Goal: Information Seeking & Learning: Check status

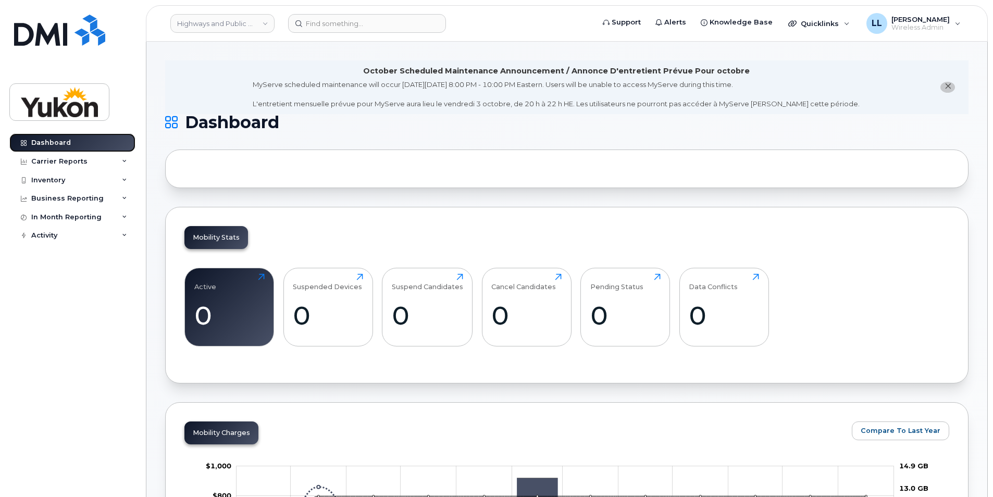
click at [13, 143] on link "Dashboard" at bounding box center [72, 142] width 126 height 19
click at [69, 163] on div "Carrier Reports" at bounding box center [59, 161] width 56 height 8
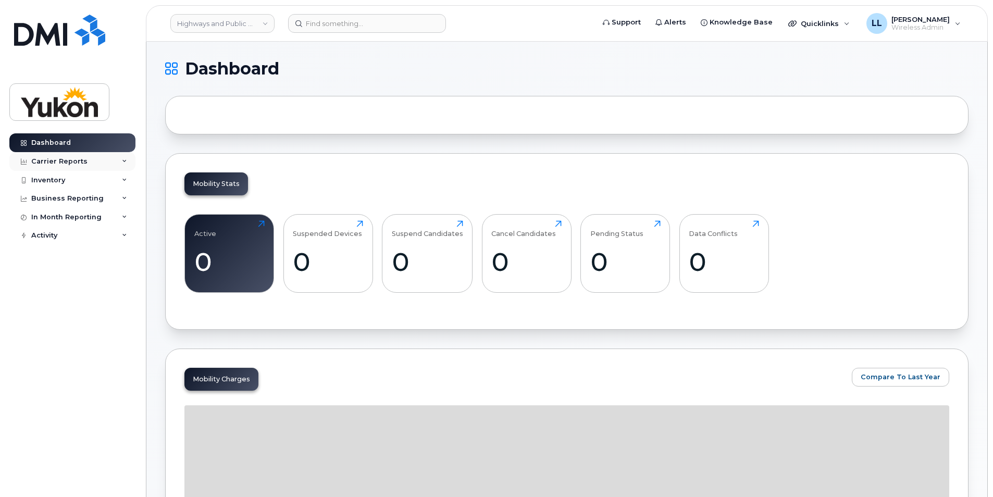
click at [59, 165] on div "Carrier Reports" at bounding box center [59, 161] width 56 height 8
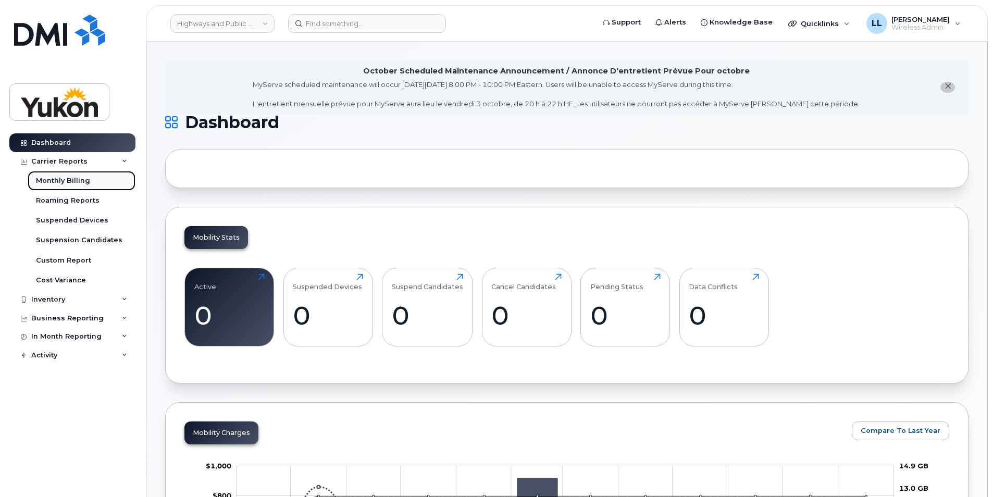
click at [68, 180] on div "Monthly Billing" at bounding box center [63, 180] width 54 height 9
click at [69, 181] on div "Monthly Billing" at bounding box center [63, 180] width 54 height 9
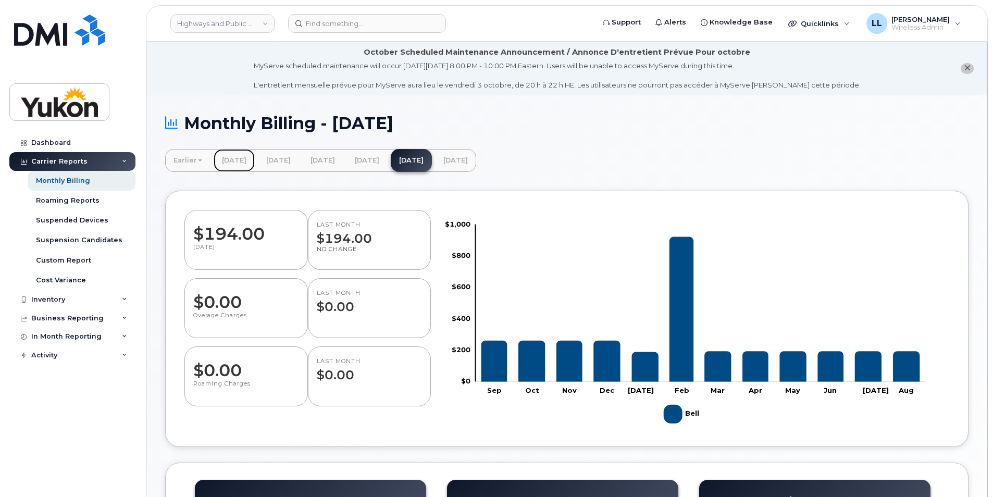
click at [238, 164] on link "April 2025" at bounding box center [234, 160] width 41 height 23
click at [299, 163] on link "May 2025" at bounding box center [278, 160] width 41 height 23
click at [299, 160] on link "May 2025" at bounding box center [278, 160] width 41 height 23
click at [342, 160] on link "June 2025" at bounding box center [322, 160] width 41 height 23
click at [388, 163] on link "July 2025" at bounding box center [366, 160] width 41 height 23
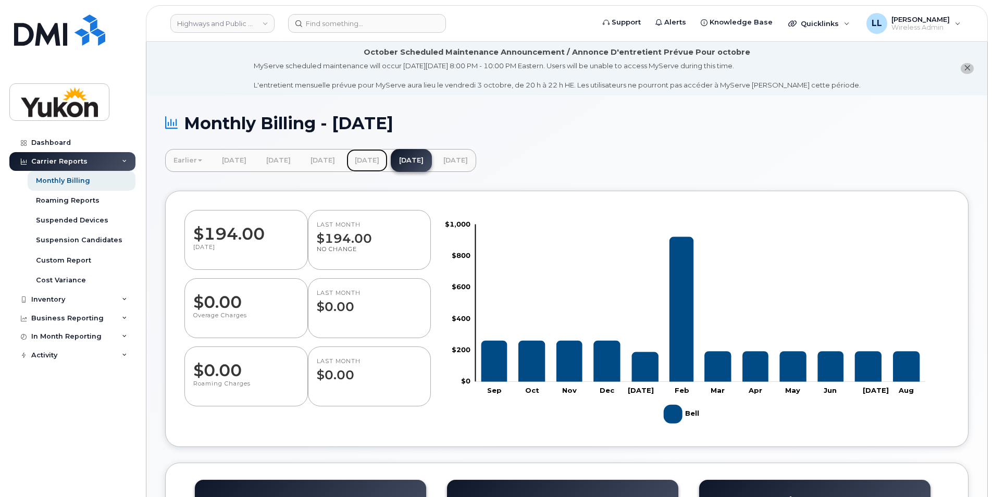
click at [388, 159] on link "July 2025" at bounding box center [366, 160] width 41 height 23
click at [476, 158] on link "September 2025" at bounding box center [455, 160] width 41 height 23
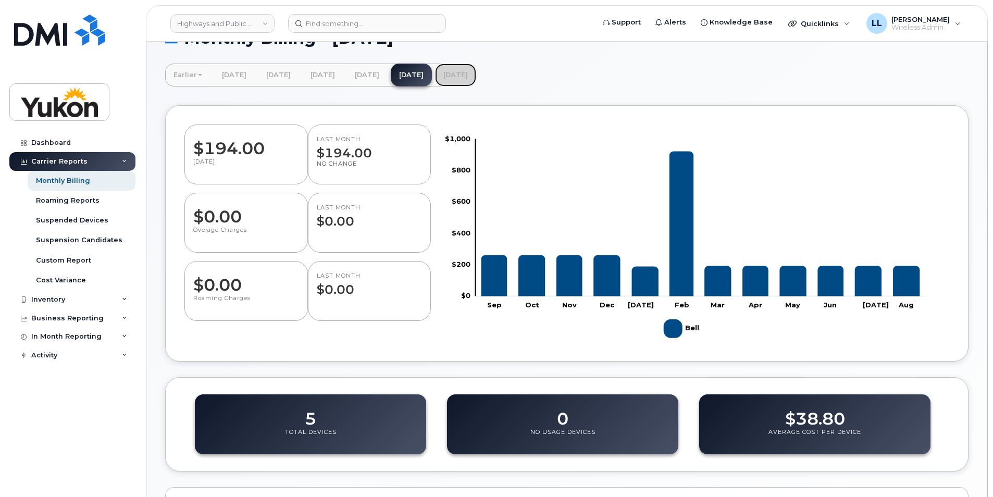
scroll to position [52, 0]
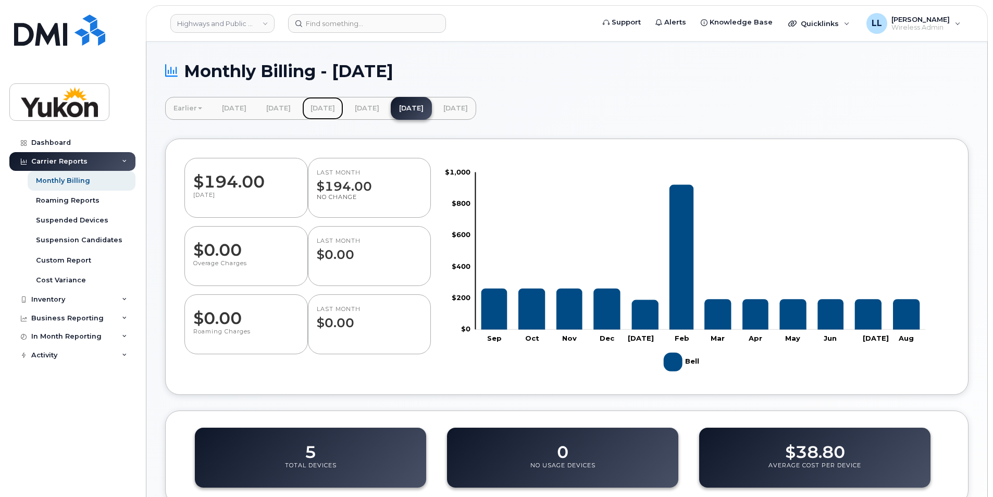
click at [343, 106] on link "June 2025" at bounding box center [322, 108] width 41 height 23
click at [180, 72] on h1 "Monthly Billing - August 2025" at bounding box center [566, 71] width 803 height 18
click at [177, 72] on icon at bounding box center [171, 71] width 13 height 18
click at [360, 74] on h1 "Monthly Billing - August 2025" at bounding box center [566, 71] width 803 height 18
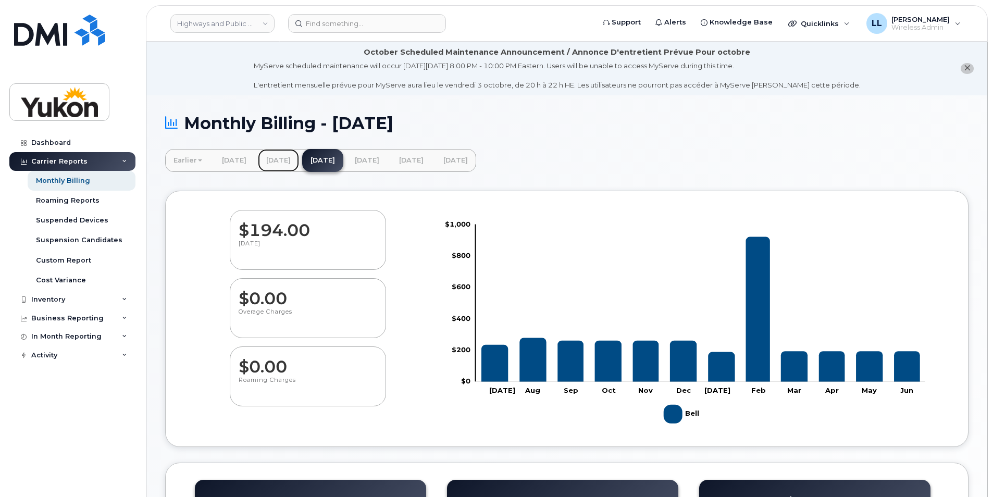
click at [284, 158] on link "[DATE]" at bounding box center [278, 160] width 41 height 23
click at [299, 163] on link "[DATE]" at bounding box center [278, 160] width 41 height 23
click at [287, 159] on link "[DATE]" at bounding box center [278, 160] width 41 height 23
click at [284, 163] on link "[DATE]" at bounding box center [278, 160] width 41 height 23
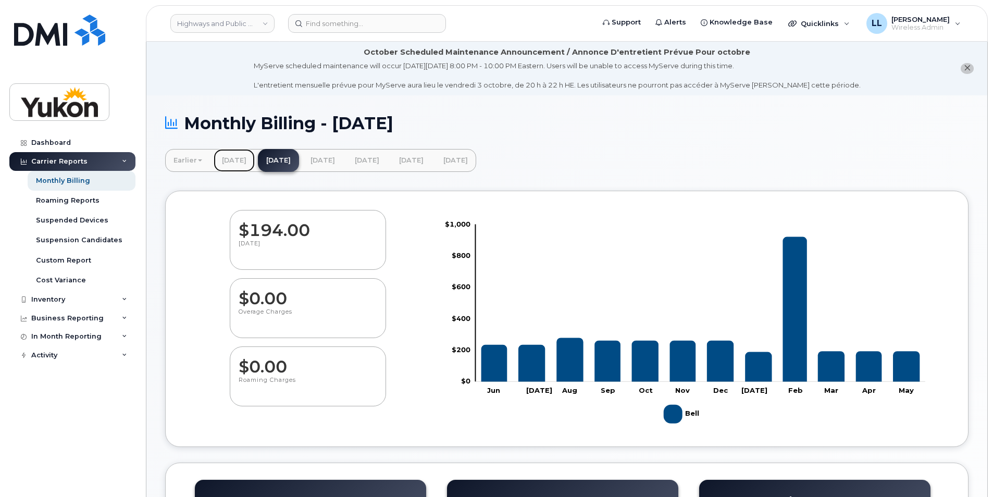
click at [240, 157] on link "[DATE]" at bounding box center [234, 160] width 41 height 23
click at [235, 157] on link "[DATE]" at bounding box center [234, 160] width 41 height 23
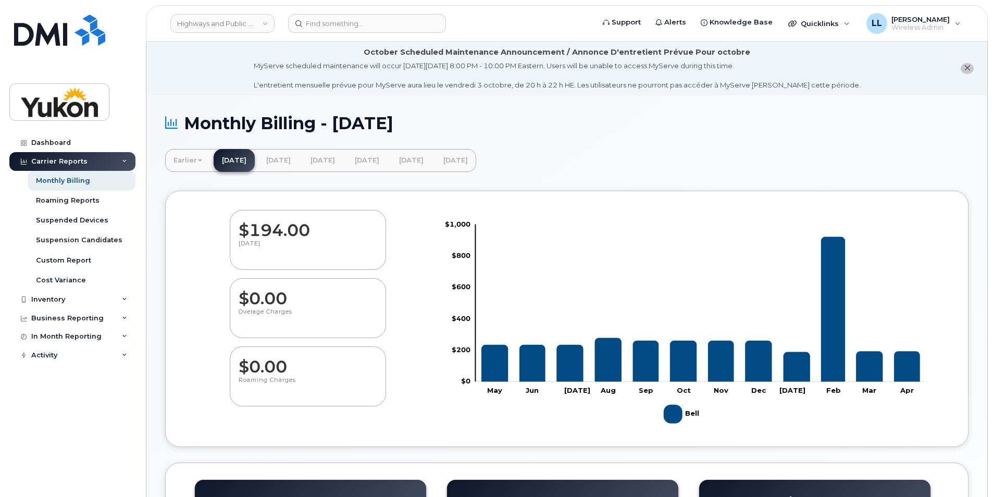
click at [193, 158] on link "Earlier" at bounding box center [187, 160] width 45 height 23
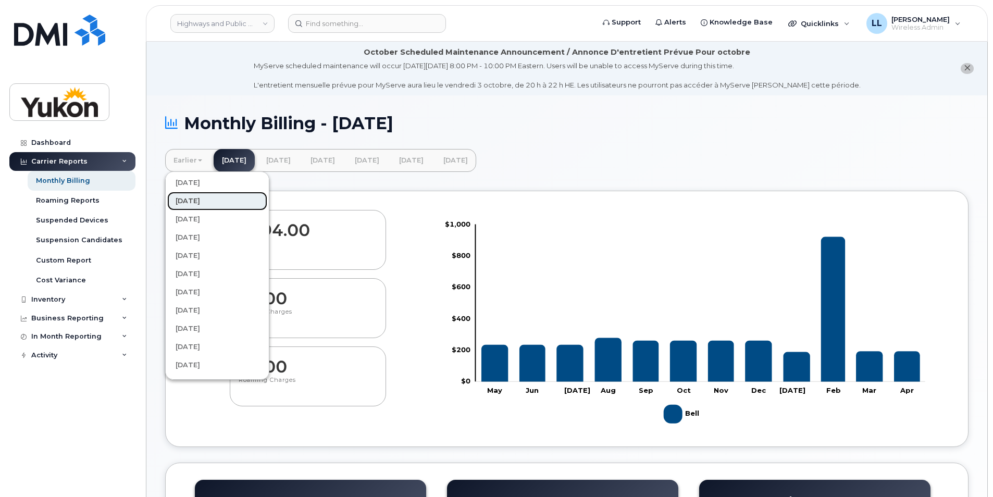
click at [225, 201] on link "[DATE]" at bounding box center [217, 201] width 100 height 19
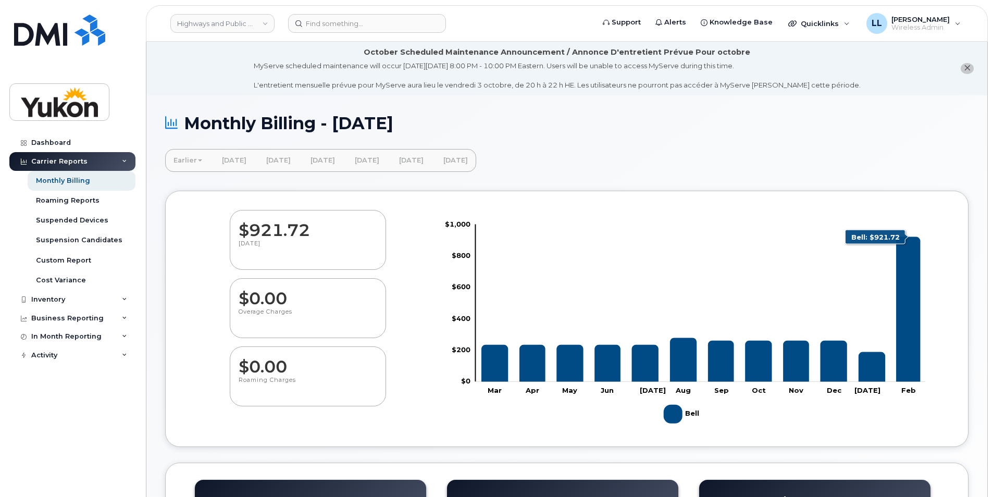
click at [907, 308] on icon "Bell" at bounding box center [908, 309] width 24 height 145
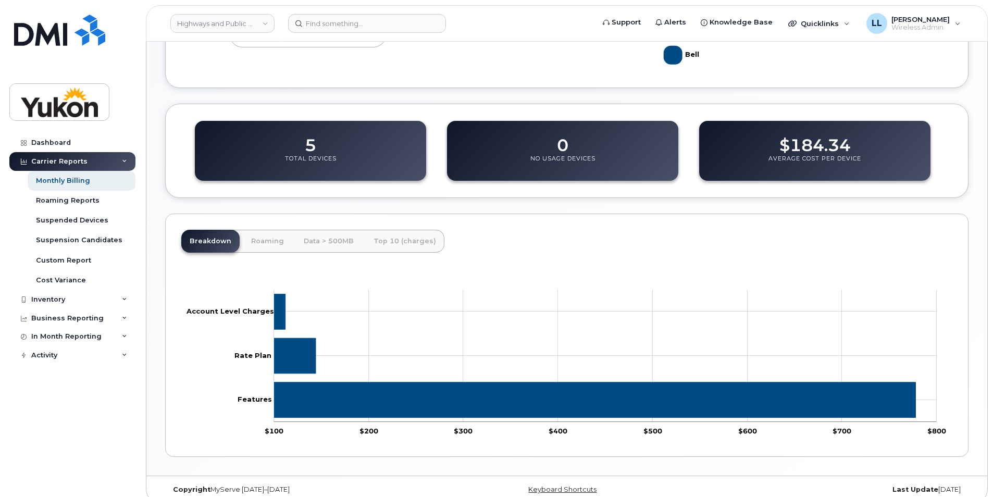
scroll to position [365, 0]
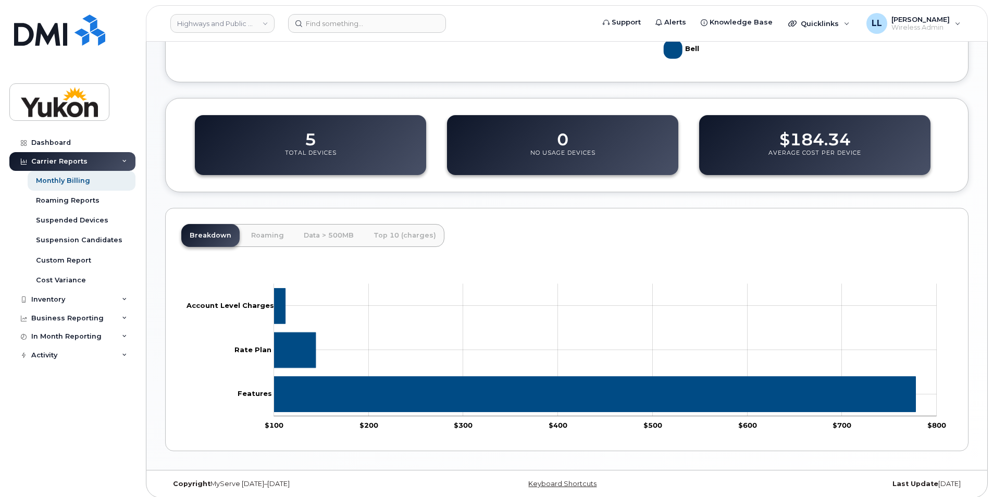
click at [805, 399] on icon "$777.7 Features" at bounding box center [595, 394] width 642 height 35
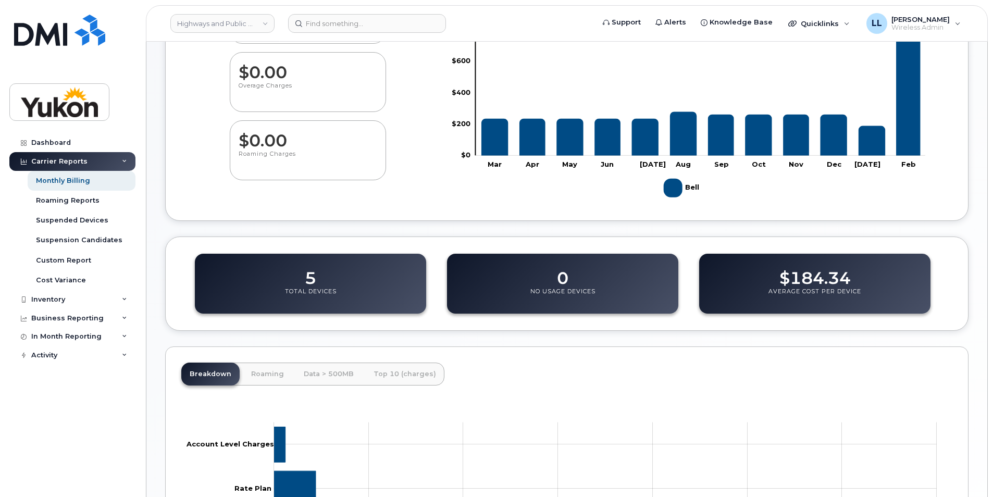
scroll to position [6, 0]
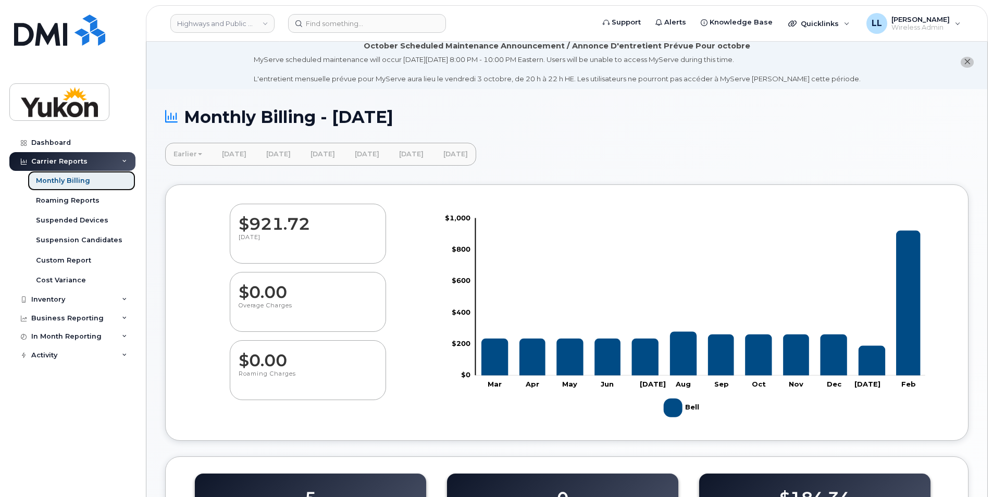
click at [81, 179] on div "Monthly Billing" at bounding box center [63, 180] width 54 height 9
click at [198, 156] on link "Earlier" at bounding box center [187, 154] width 45 height 23
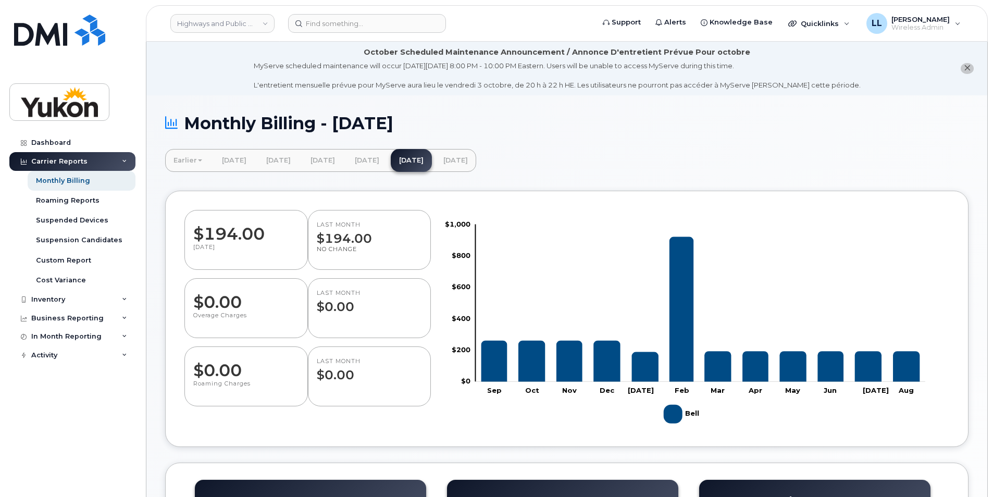
click at [604, 132] on div "Monthly Billing - August 2025" at bounding box center [566, 131] width 803 height 35
click at [67, 298] on div "Inventory" at bounding box center [72, 299] width 126 height 19
click at [83, 321] on div "Mobility Devices" at bounding box center [65, 318] width 59 height 9
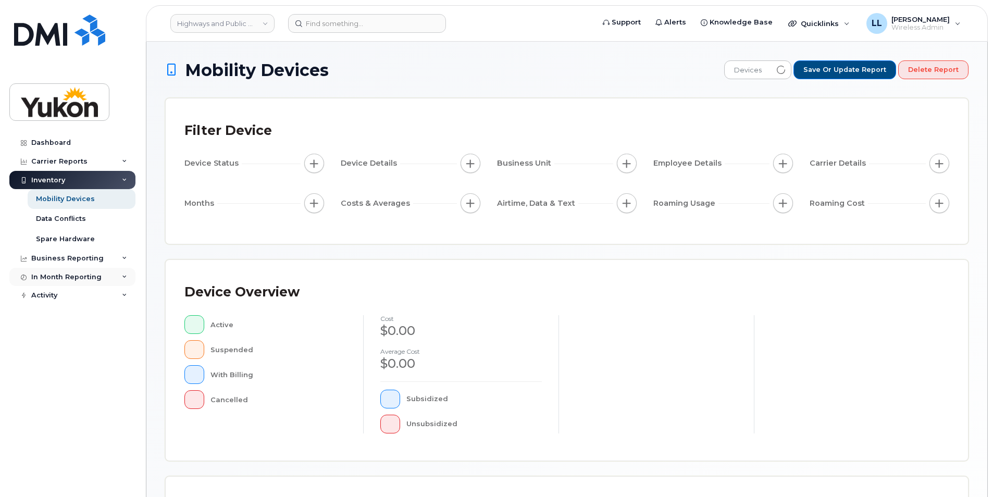
click at [66, 280] on div "In Month Reporting" at bounding box center [66, 277] width 70 height 8
click at [69, 297] on div "Data Usage" at bounding box center [57, 295] width 42 height 9
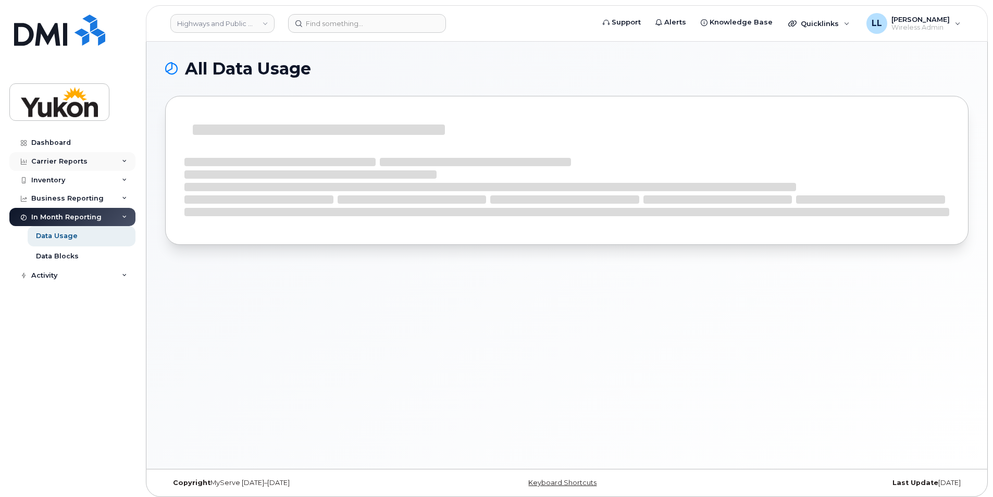
click at [76, 164] on div "Carrier Reports" at bounding box center [59, 161] width 56 height 8
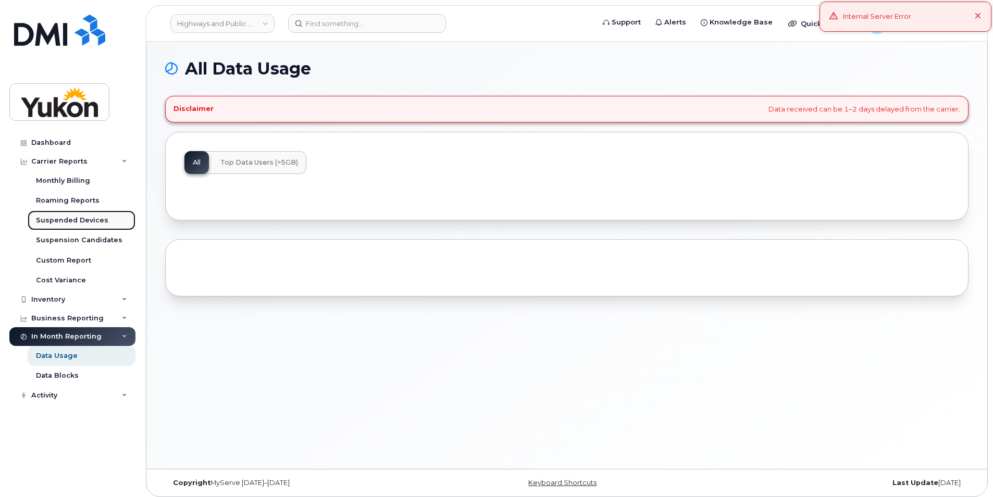
click at [67, 214] on link "Suspended Devices" at bounding box center [82, 220] width 108 height 20
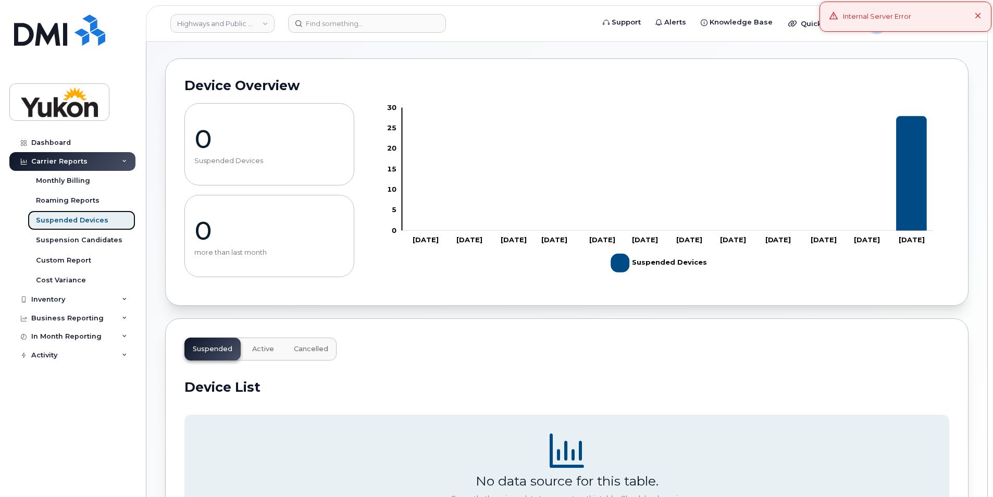
scroll to position [166, 0]
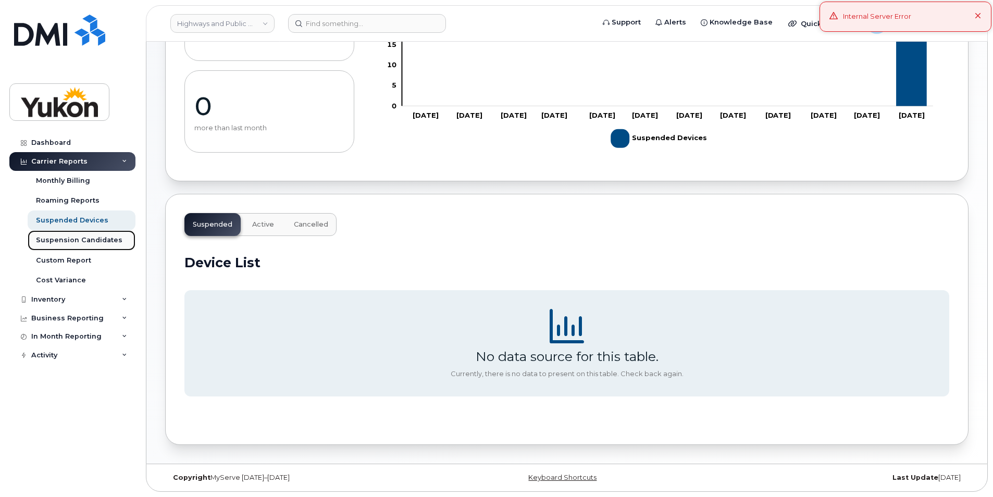
click at [85, 239] on div "Suspension Candidates" at bounding box center [79, 239] width 86 height 9
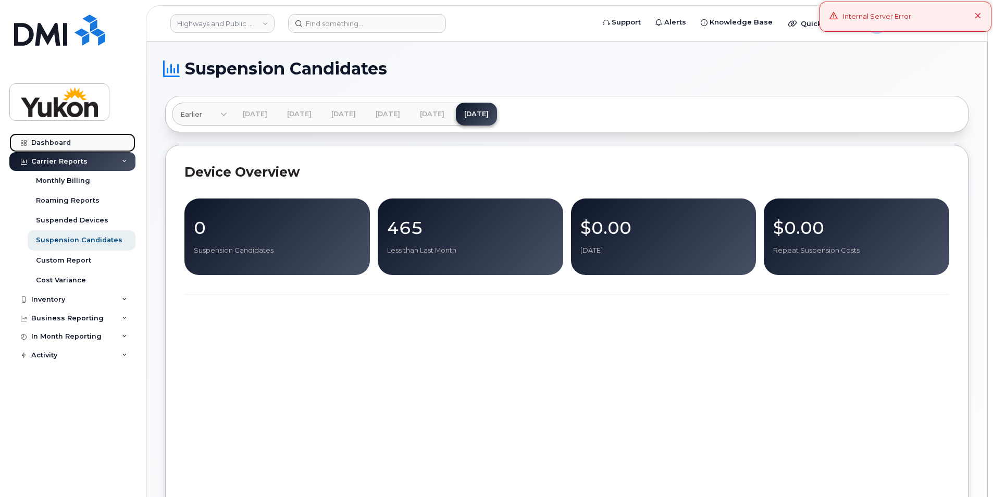
click at [55, 143] on div "Dashboard" at bounding box center [51, 143] width 40 height 8
click at [27, 143] on div at bounding box center [23, 143] width 11 height 8
click at [37, 139] on div "Dashboard" at bounding box center [51, 143] width 40 height 8
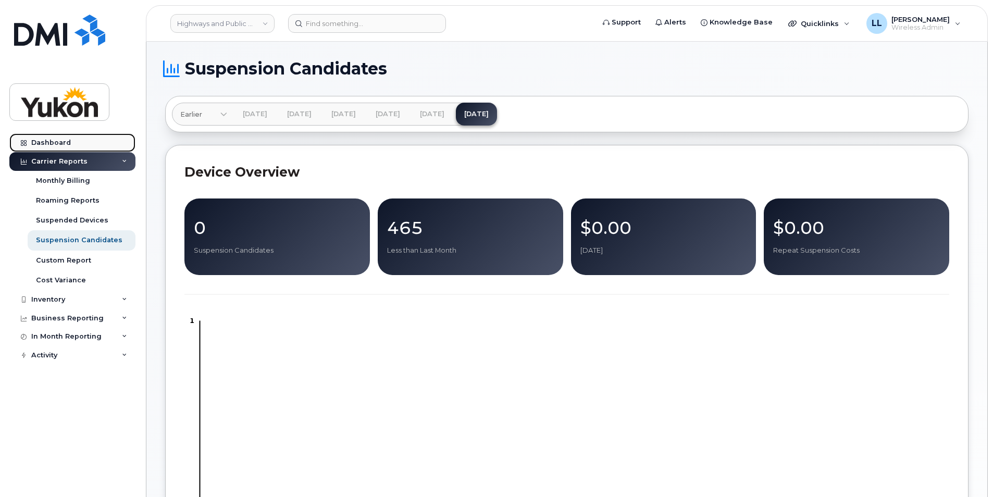
click at [21, 139] on div at bounding box center [23, 143] width 11 height 8
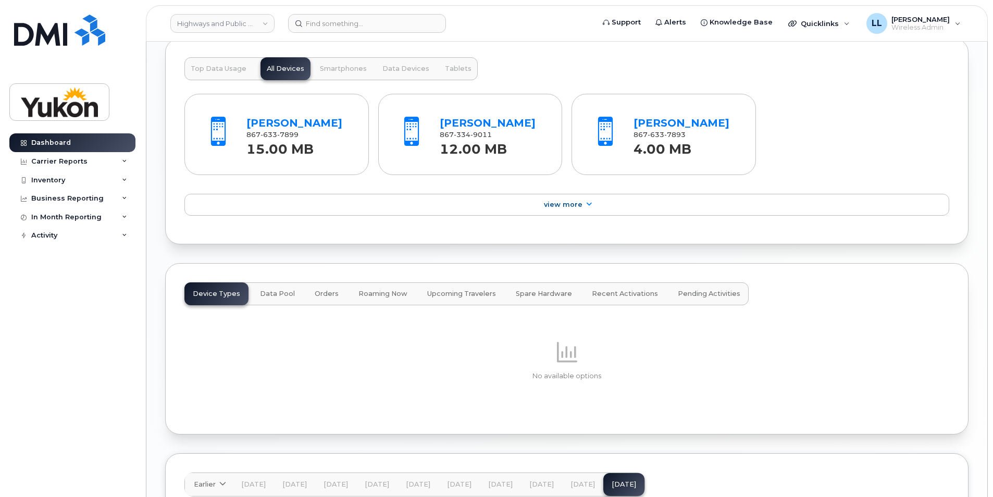
scroll to position [990, 0]
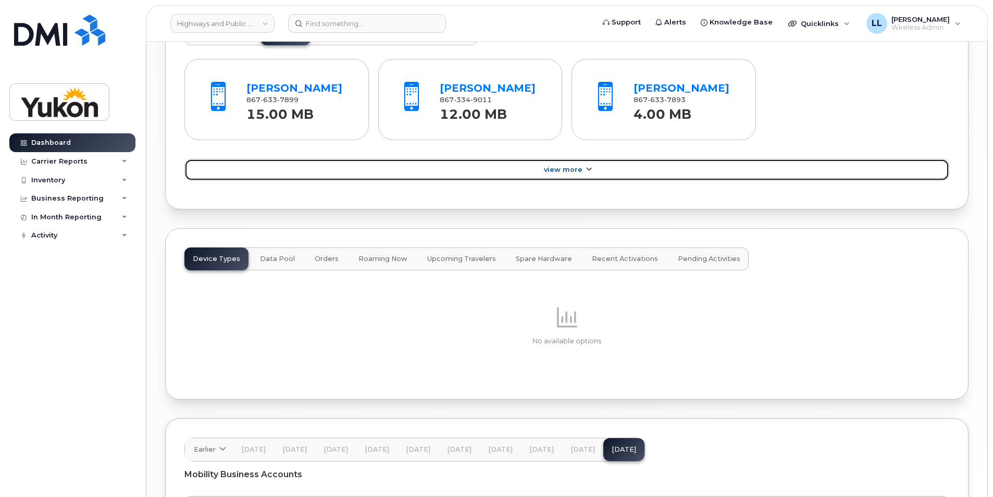
click at [575, 173] on span "View More" at bounding box center [563, 170] width 39 height 8
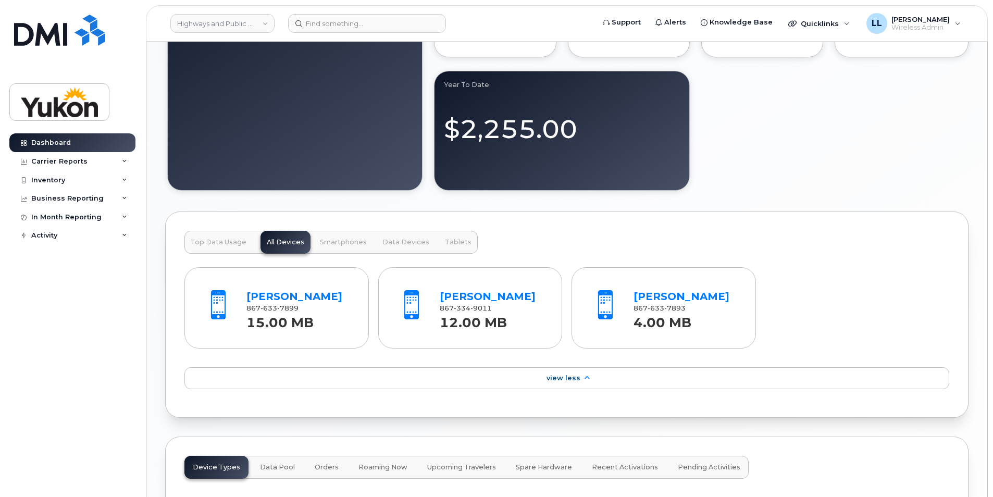
click at [231, 244] on span "Top Data Usage" at bounding box center [219, 242] width 56 height 8
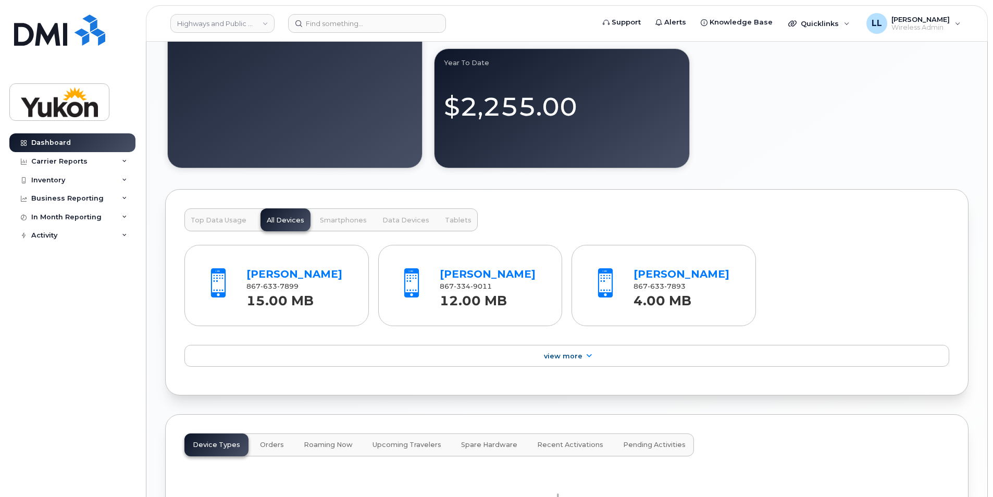
scroll to position [781, 0]
click at [382, 223] on span "Data Devices" at bounding box center [405, 221] width 47 height 8
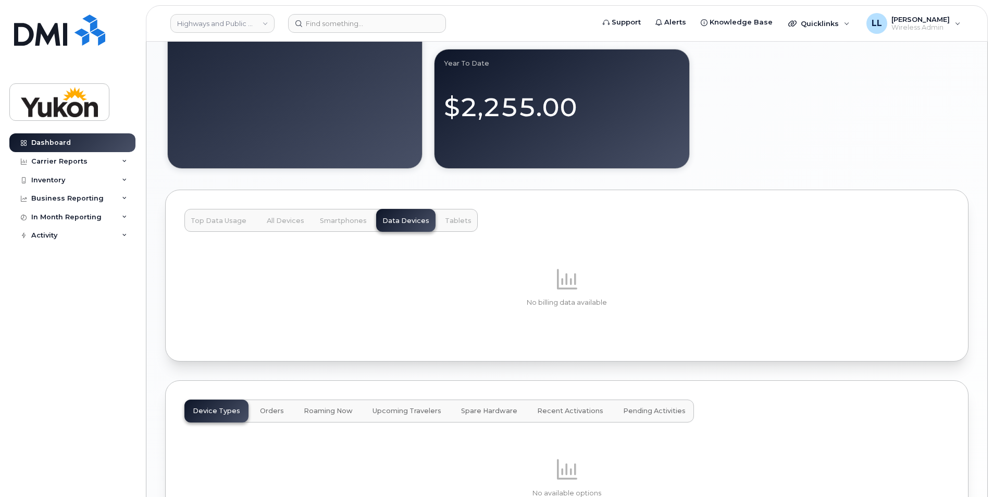
click at [336, 220] on span "Smartphones" at bounding box center [343, 221] width 47 height 8
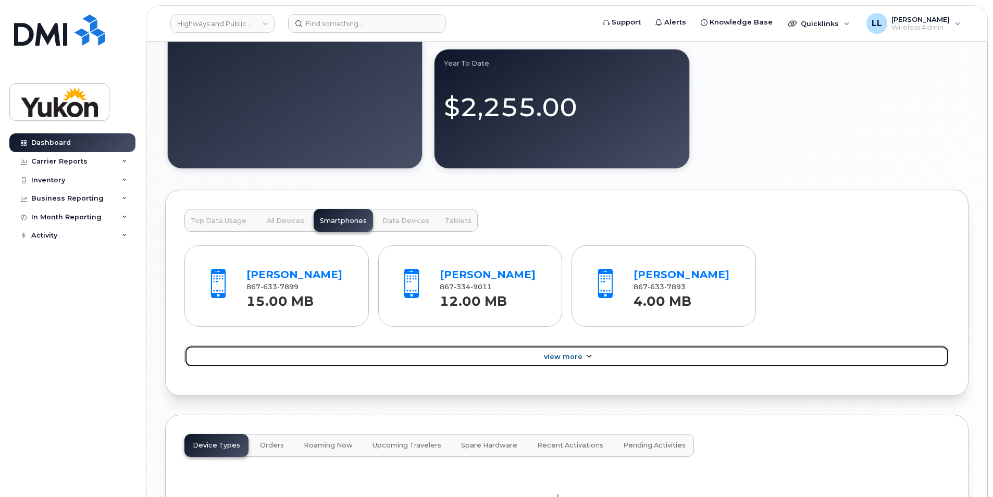
click at [562, 360] on span "View More" at bounding box center [563, 357] width 39 height 8
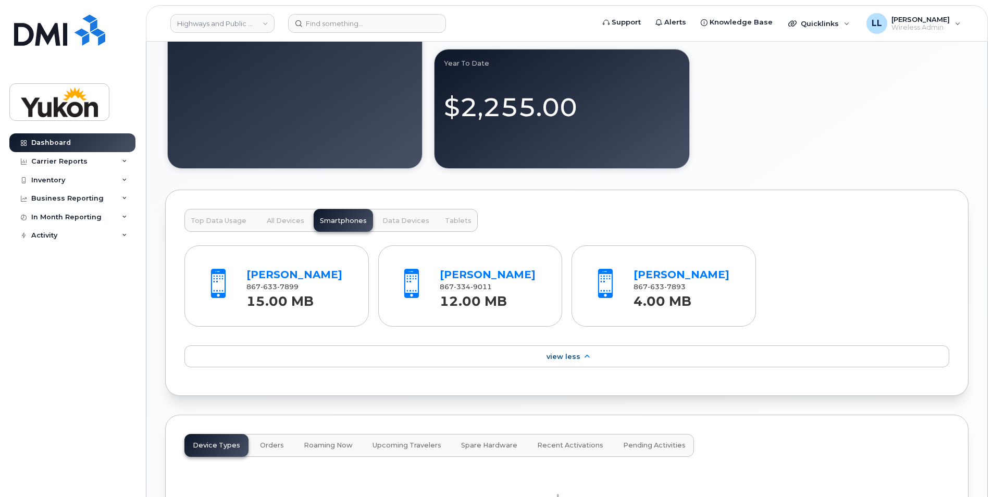
click at [279, 220] on span "All Devices" at bounding box center [286, 221] width 38 height 8
click at [244, 223] on button "Top Data Usage" at bounding box center [218, 220] width 68 height 23
click at [274, 223] on div "Top Data Usage All Devices Smartphones Data Devices Tablets" at bounding box center [330, 220] width 293 height 23
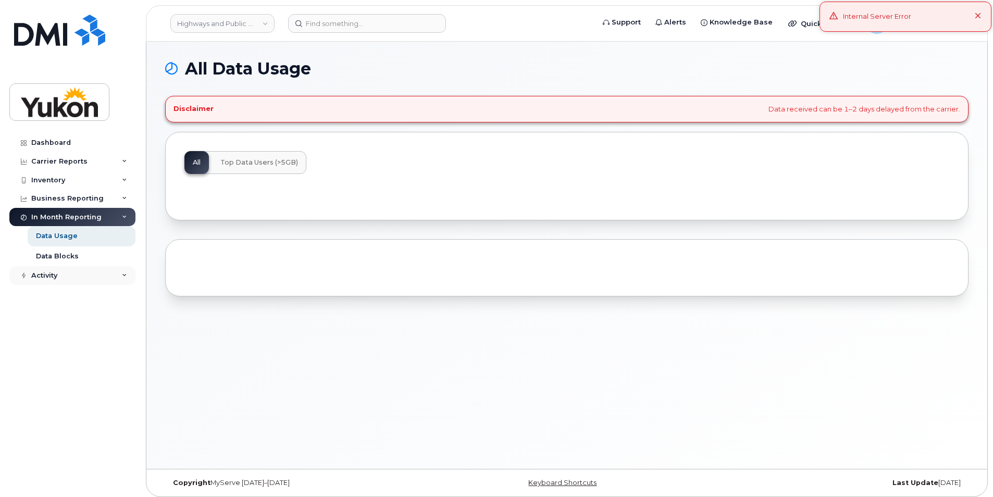
click at [66, 272] on div "Activity" at bounding box center [72, 275] width 126 height 19
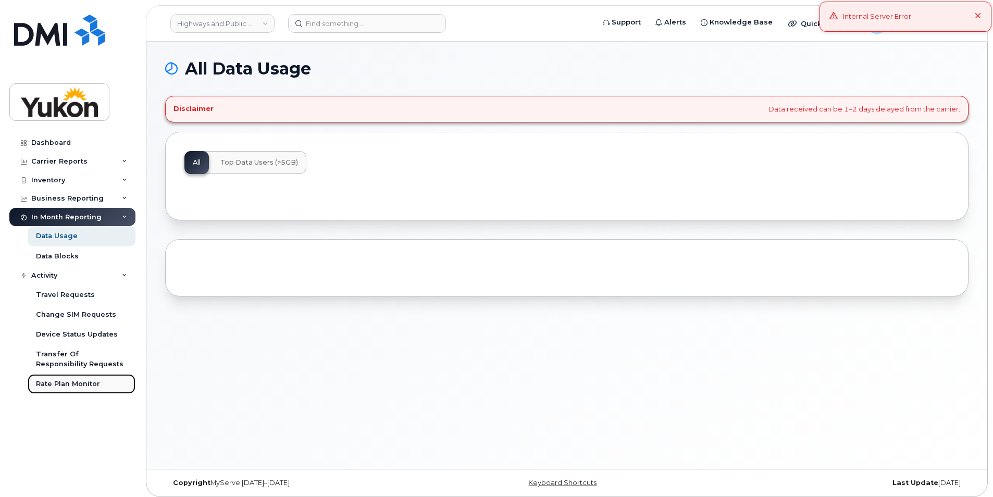
click at [83, 382] on div "Rate Plan Monitor" at bounding box center [68, 383] width 64 height 9
